Goal: Transaction & Acquisition: Purchase product/service

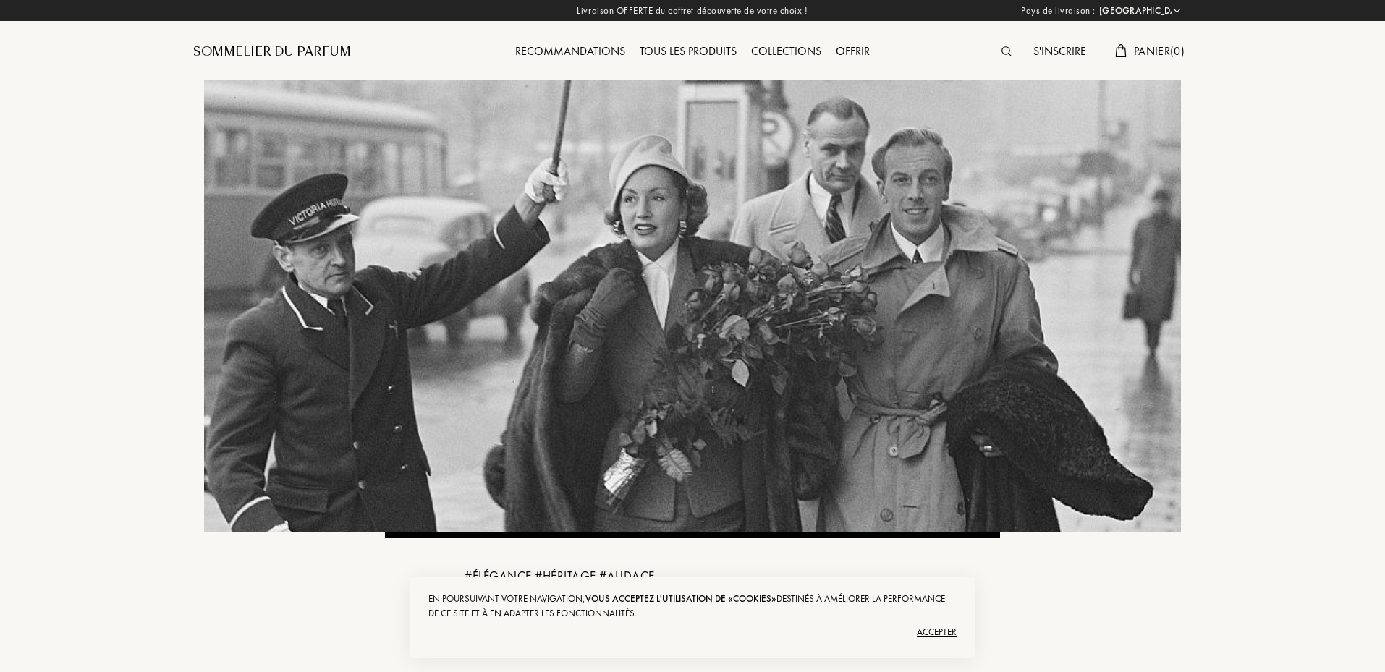
select select "FR"
click at [696, 49] on div "Tous les produits" at bounding box center [688, 52] width 111 height 19
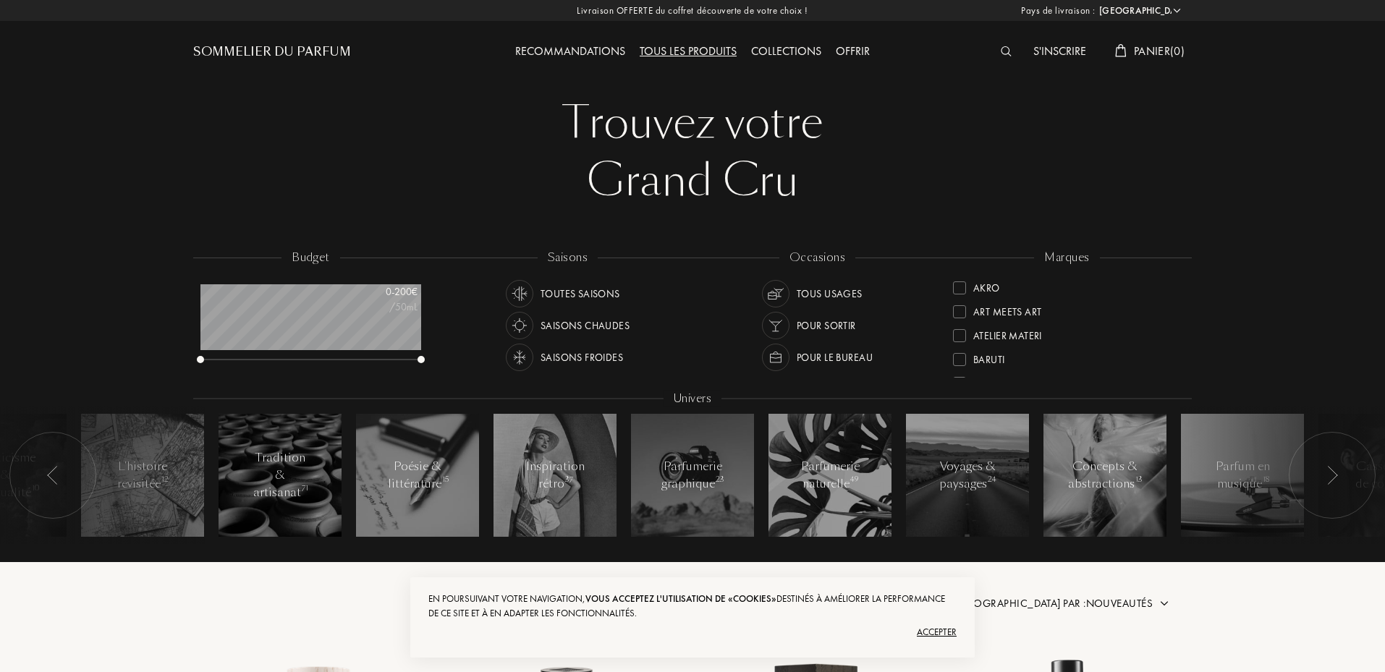
select select "FR"
click at [588, 358] on div "Saisons froides" at bounding box center [582, 358] width 83 height 28
click at [848, 324] on div "Pour sortir" at bounding box center [826, 326] width 59 height 28
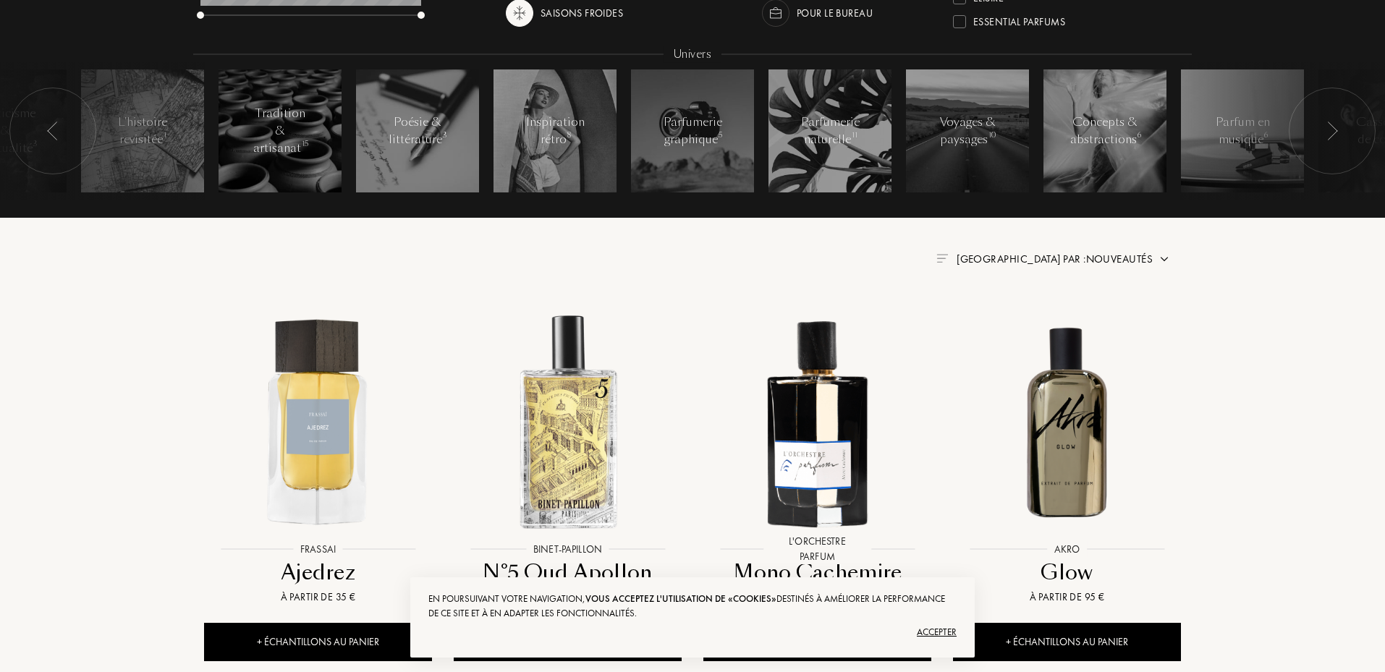
scroll to position [362, 0]
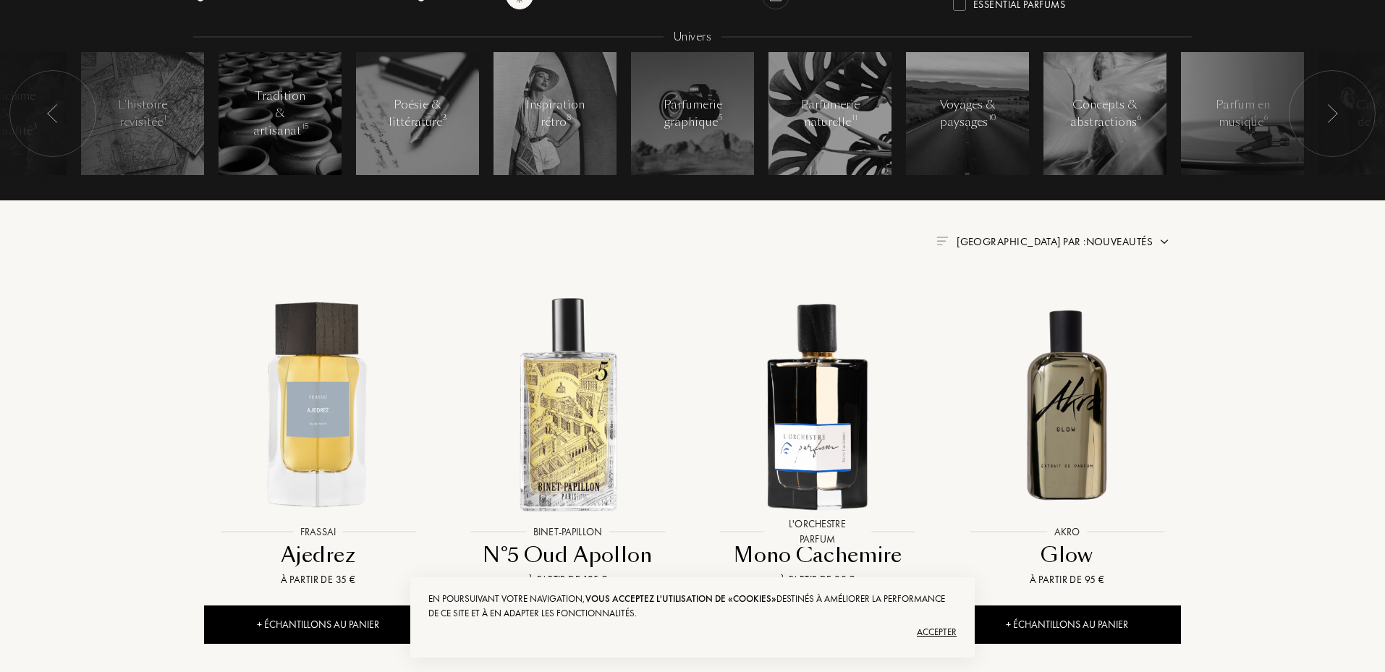
click at [936, 633] on div "Accepter" at bounding box center [692, 632] width 528 height 23
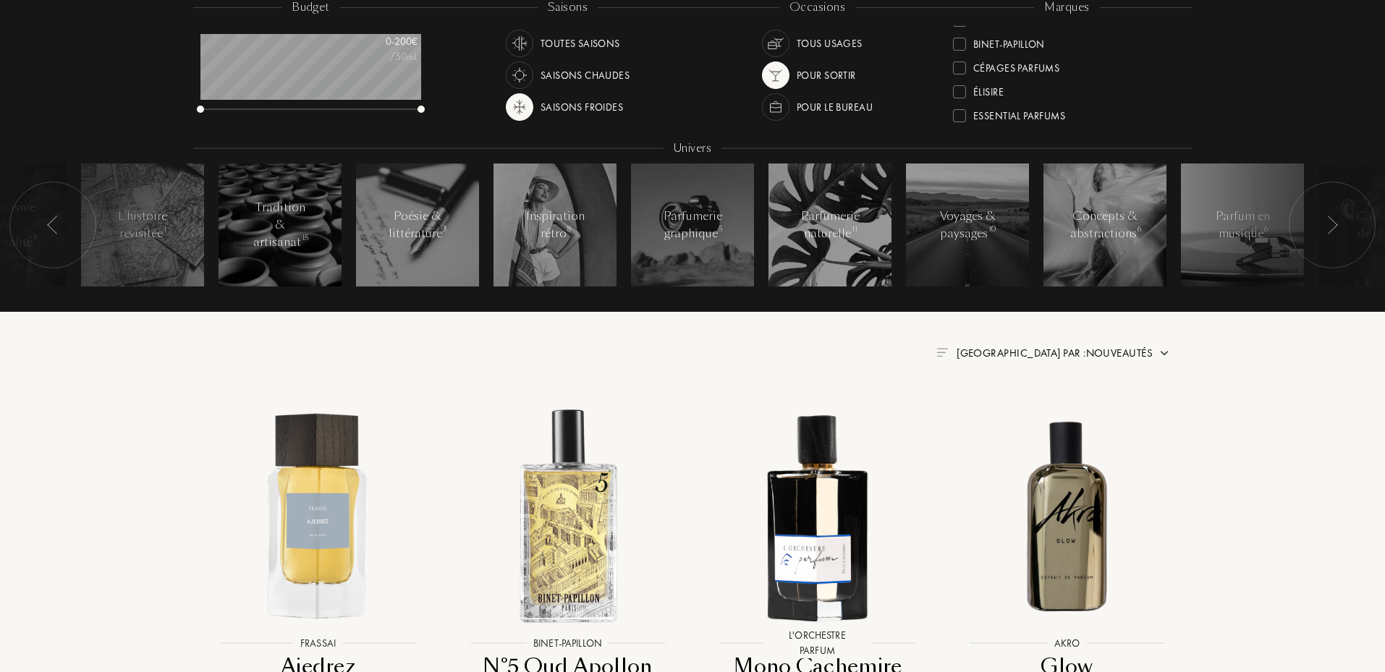
scroll to position [217, 0]
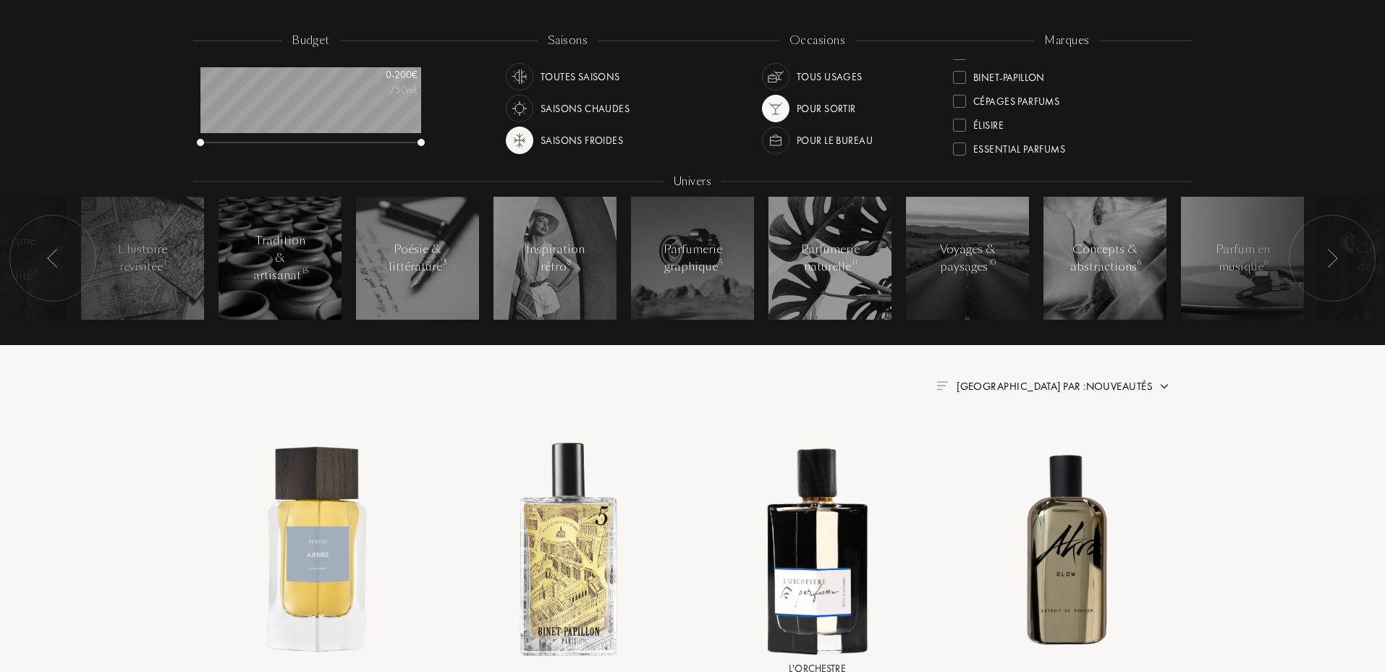
click at [589, 111] on div "Saisons chaudes" at bounding box center [585, 109] width 89 height 28
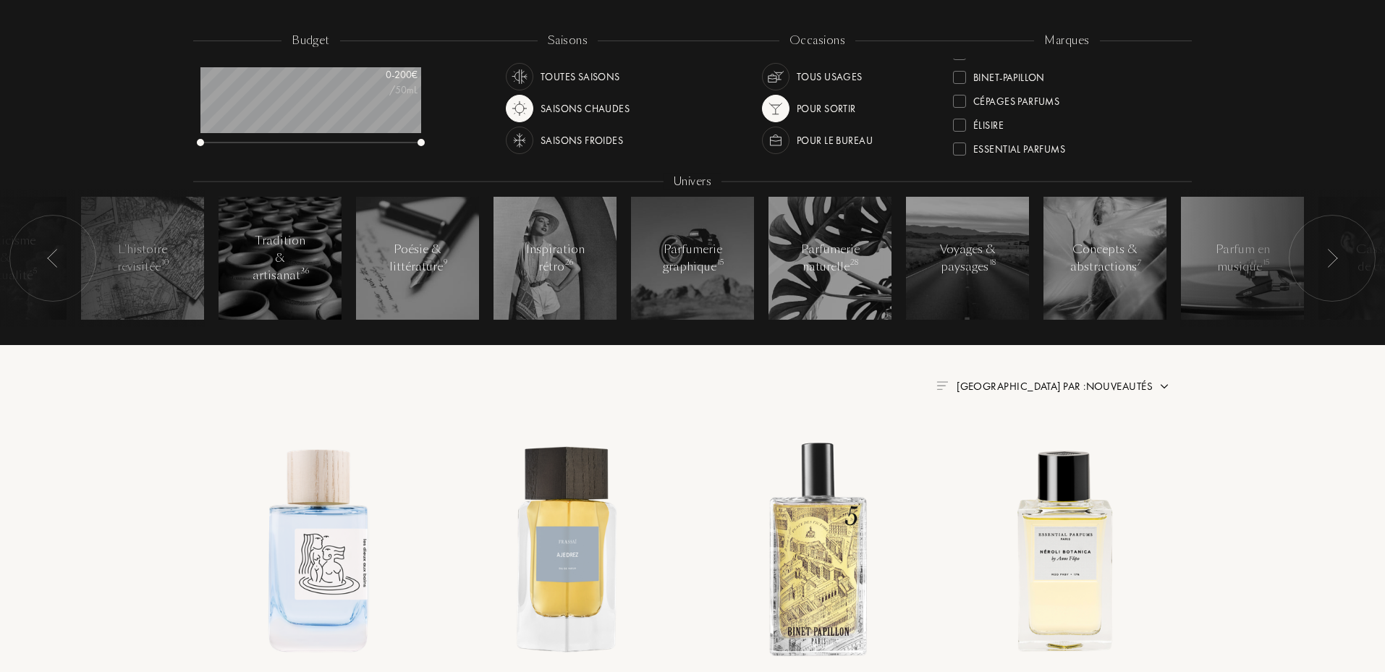
click at [578, 137] on div "Saisons froides" at bounding box center [582, 141] width 83 height 28
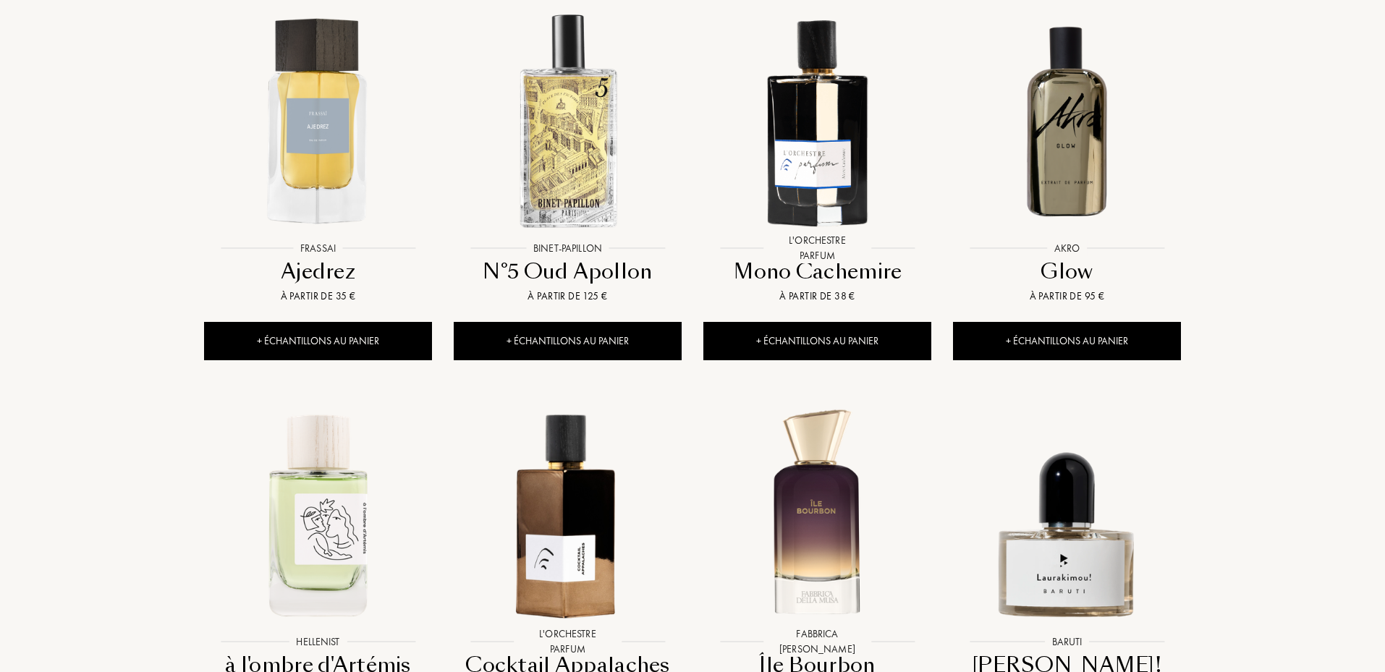
scroll to position [579, 0]
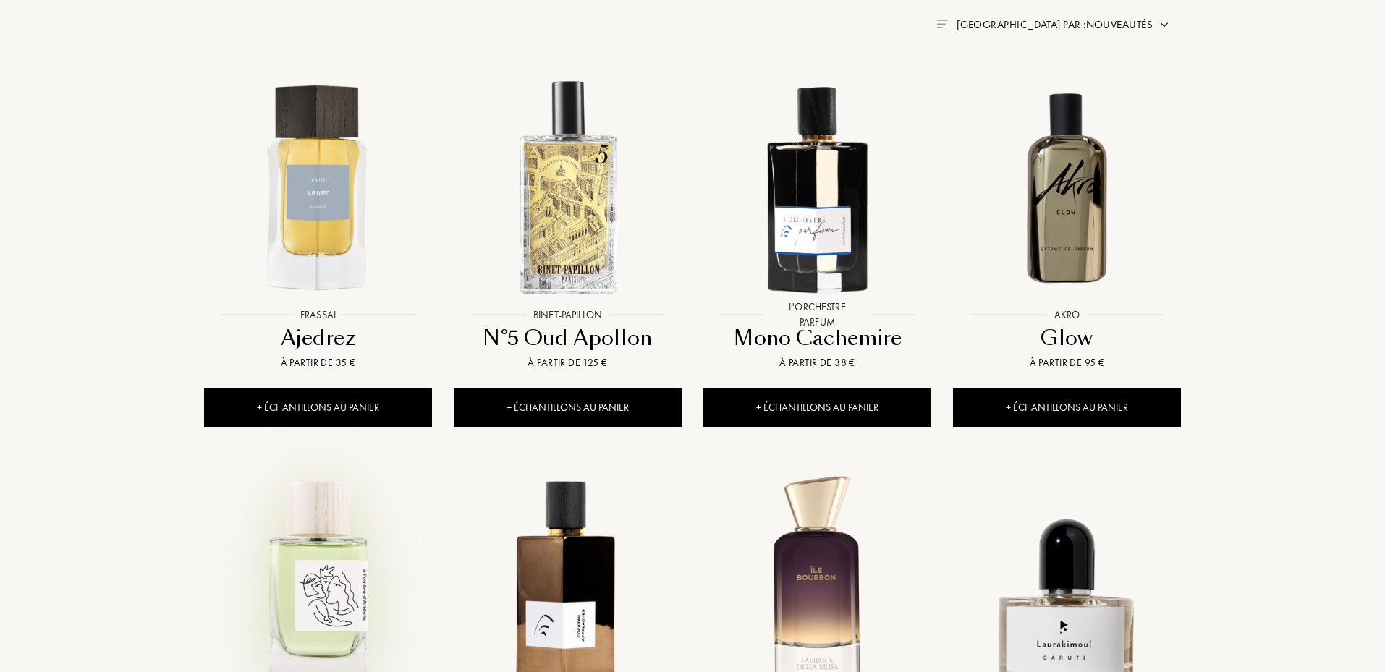
click at [278, 576] on img at bounding box center [318, 580] width 225 height 225
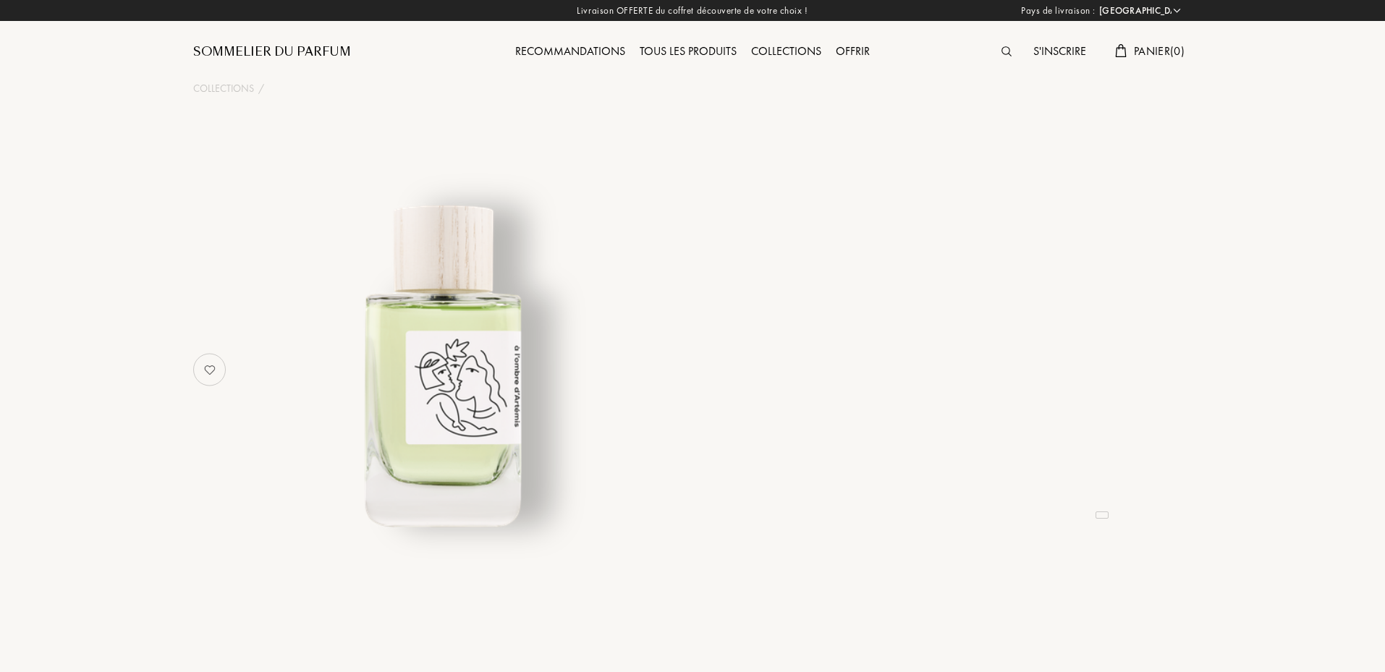
select select "FR"
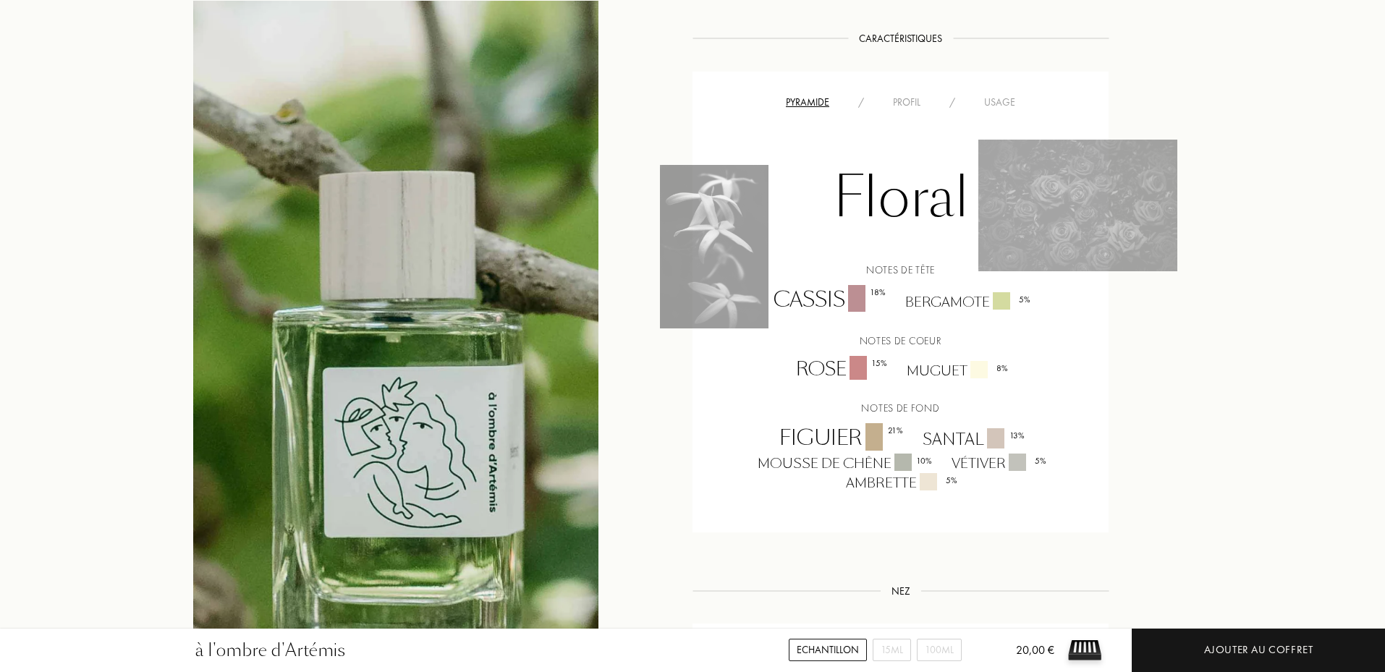
scroll to position [1013, 0]
